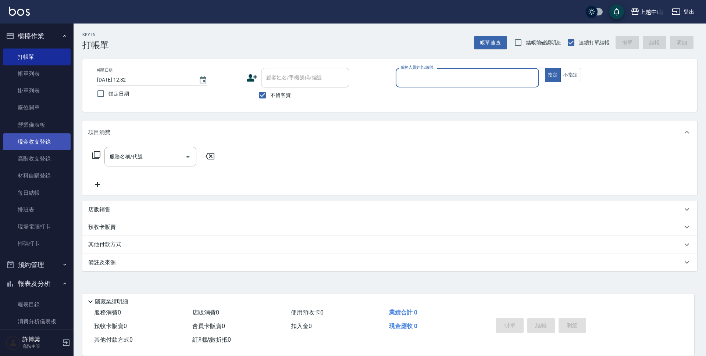
click at [47, 142] on link "現金收支登錄" at bounding box center [37, 141] width 68 height 17
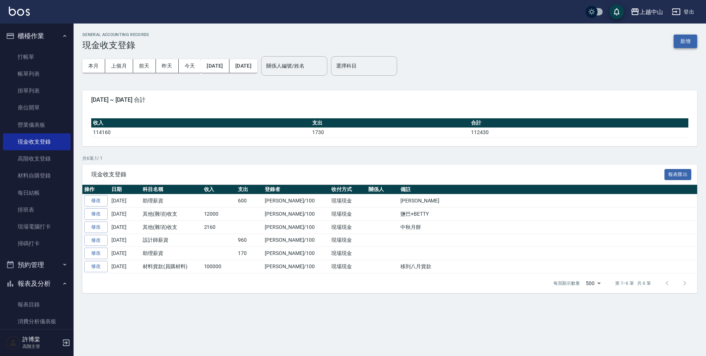
click at [686, 39] on button "新增" at bounding box center [685, 42] width 24 height 14
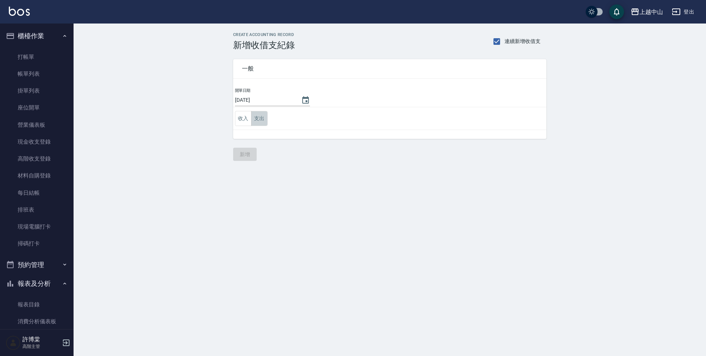
drag, startPoint x: 261, startPoint y: 120, endPoint x: 273, endPoint y: 126, distance: 14.0
click at [265, 123] on button "支出" at bounding box center [259, 118] width 17 height 15
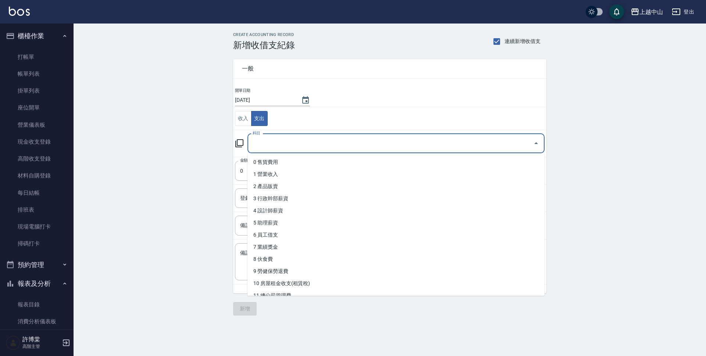
click at [277, 143] on input "科目" at bounding box center [390, 143] width 279 height 13
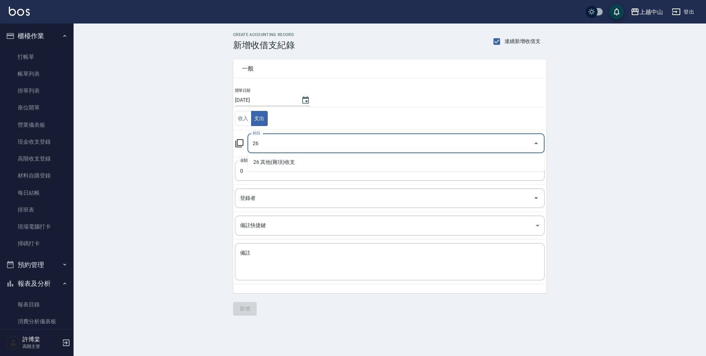
type input "26"
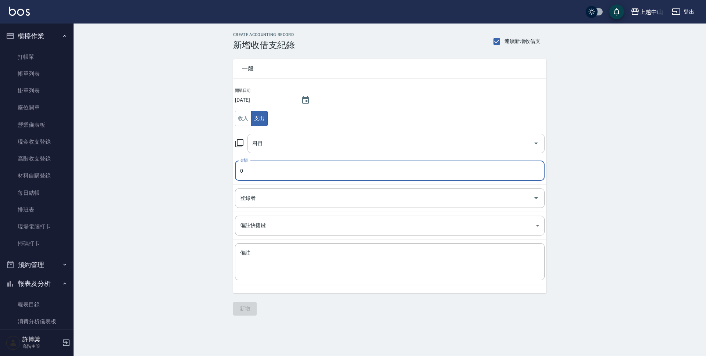
click at [279, 147] on input "科目" at bounding box center [390, 143] width 279 height 13
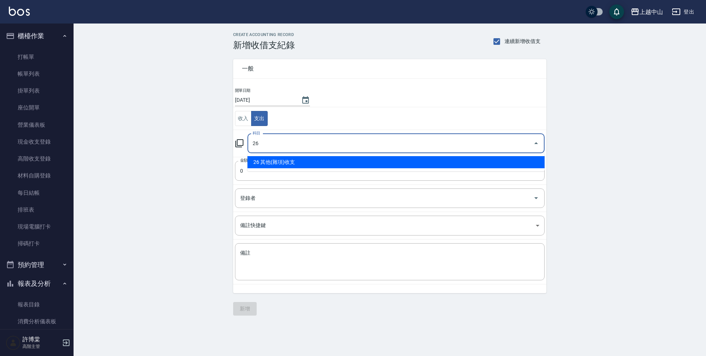
click at [377, 155] on ul "26 其他(雜項)收支" at bounding box center [395, 162] width 297 height 18
click at [375, 159] on li "26 其他(雜項)收支" at bounding box center [395, 162] width 297 height 12
type input "26 其他(雜項)收支"
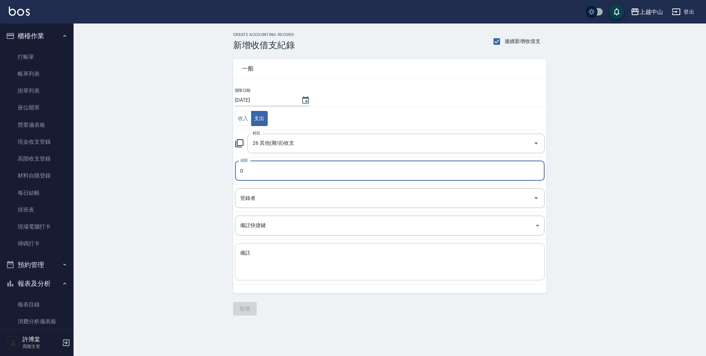
click at [323, 252] on textarea "備註" at bounding box center [389, 262] width 299 height 25
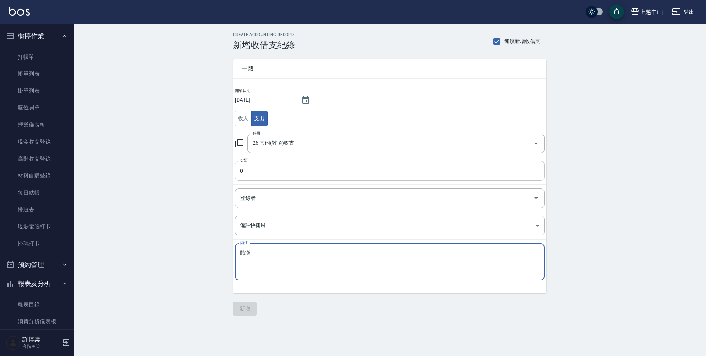
type textarea "酷澎"
click at [260, 169] on input "0" at bounding box center [389, 171] width 309 height 20
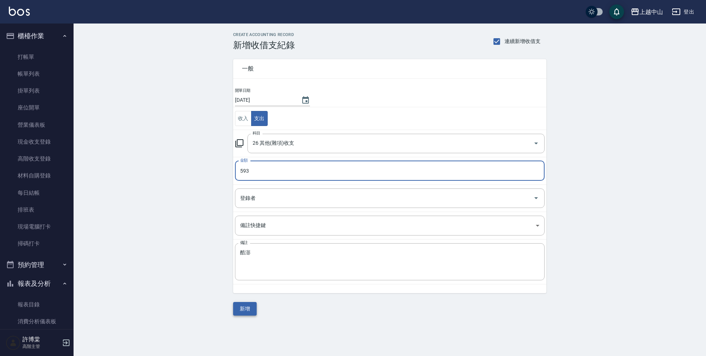
type input "593"
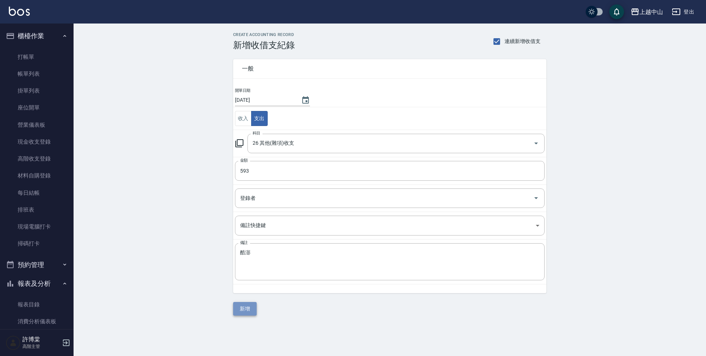
click at [248, 311] on button "新增" at bounding box center [245, 309] width 24 height 14
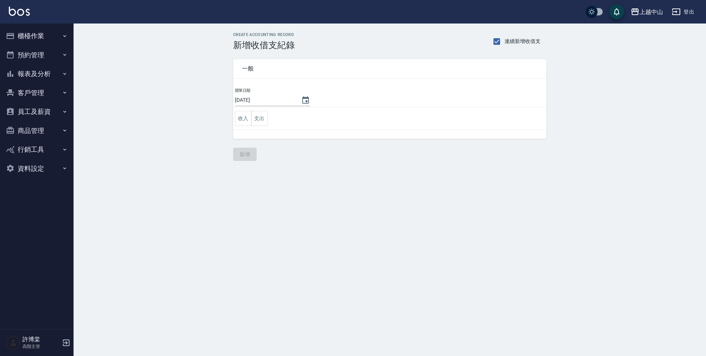
click at [31, 32] on button "櫃檯作業" at bounding box center [37, 35] width 68 height 19
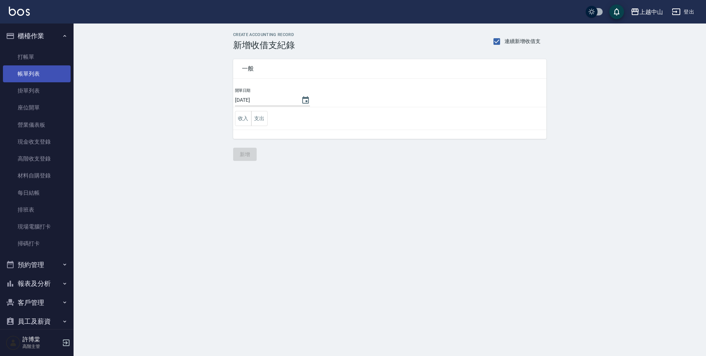
click at [39, 71] on link "帳單列表" at bounding box center [37, 73] width 68 height 17
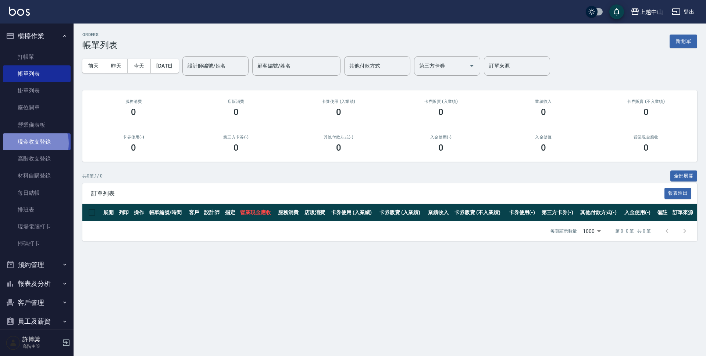
click at [32, 143] on link "現金收支登錄" at bounding box center [37, 141] width 68 height 17
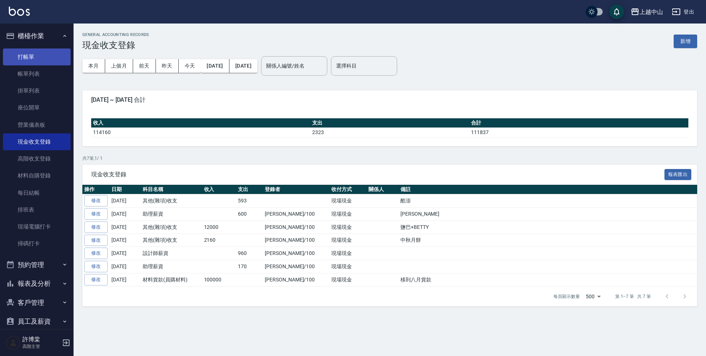
click at [30, 52] on link "打帳單" at bounding box center [37, 57] width 68 height 17
